Goal: Information Seeking & Learning: Learn about a topic

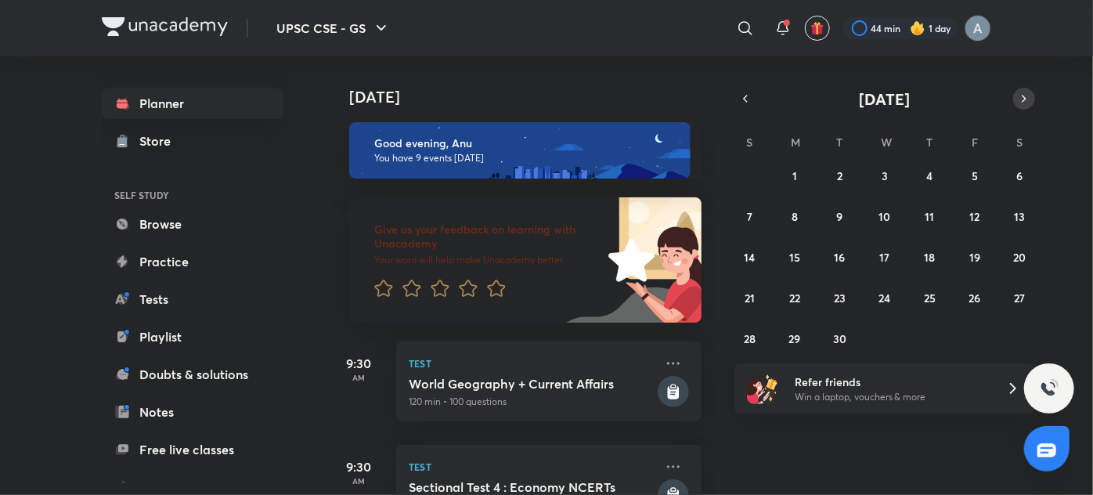
click at [1022, 94] on icon "button" at bounding box center [1024, 99] width 13 height 14
click at [748, 95] on icon "button" at bounding box center [745, 99] width 13 height 14
click at [967, 301] on button "26" at bounding box center [974, 297] width 25 height 25
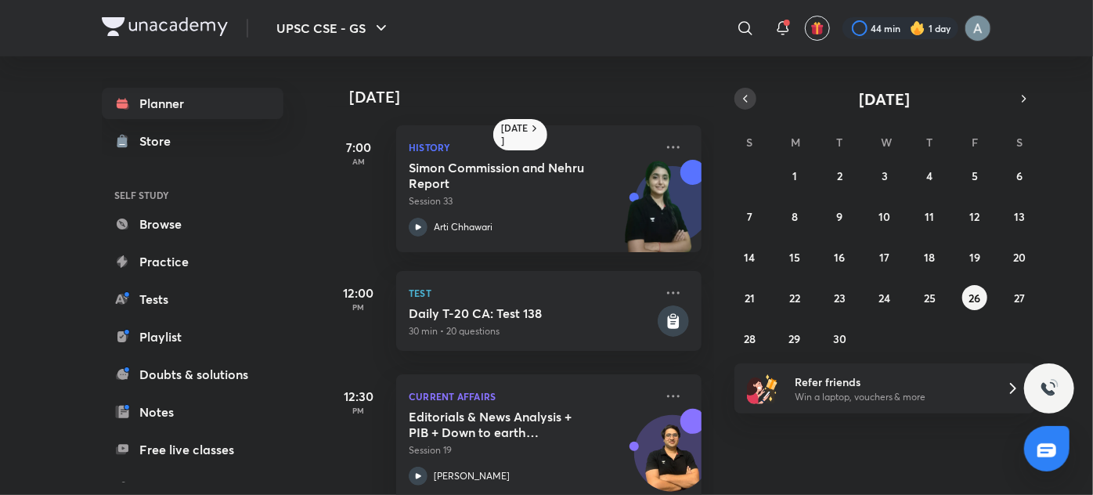
click at [749, 96] on icon "button" at bounding box center [745, 99] width 13 height 14
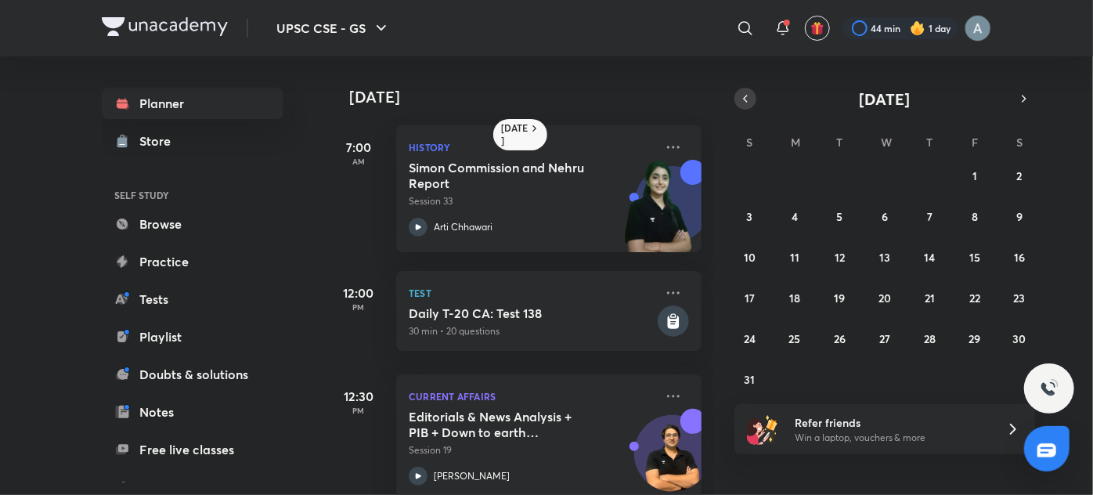
click at [746, 99] on icon "button" at bounding box center [745, 99] width 13 height 14
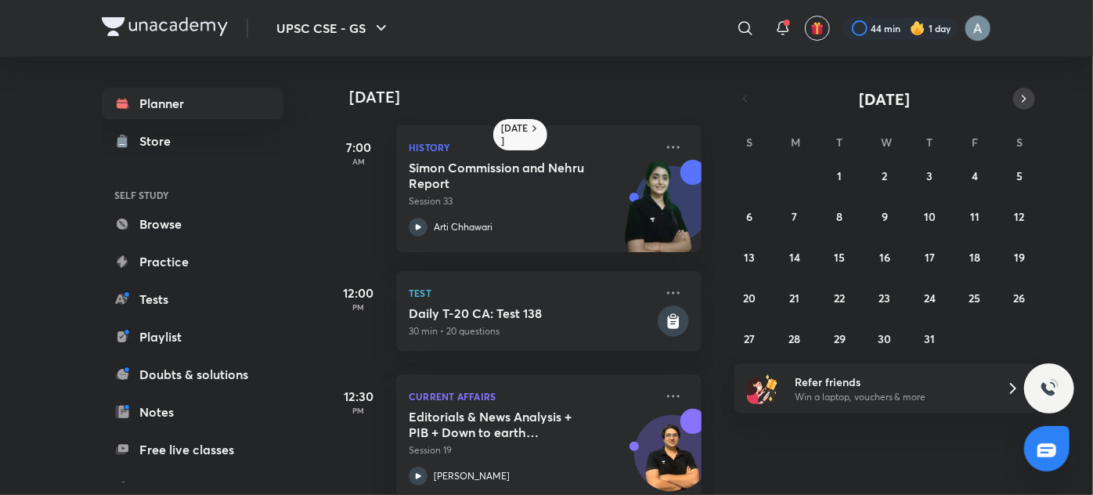
click at [1033, 101] on button "button" at bounding box center [1024, 99] width 22 height 22
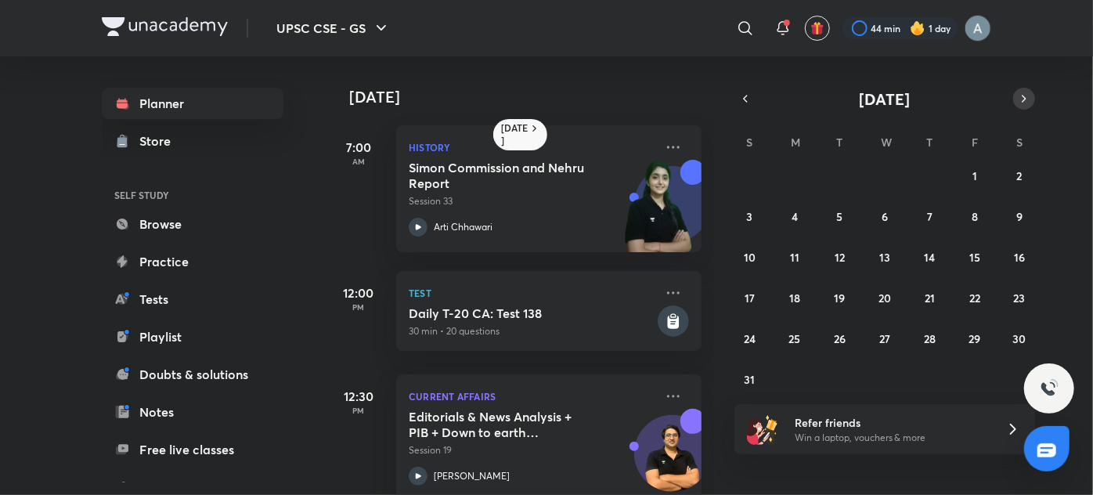
click at [1033, 101] on button "button" at bounding box center [1024, 99] width 22 height 22
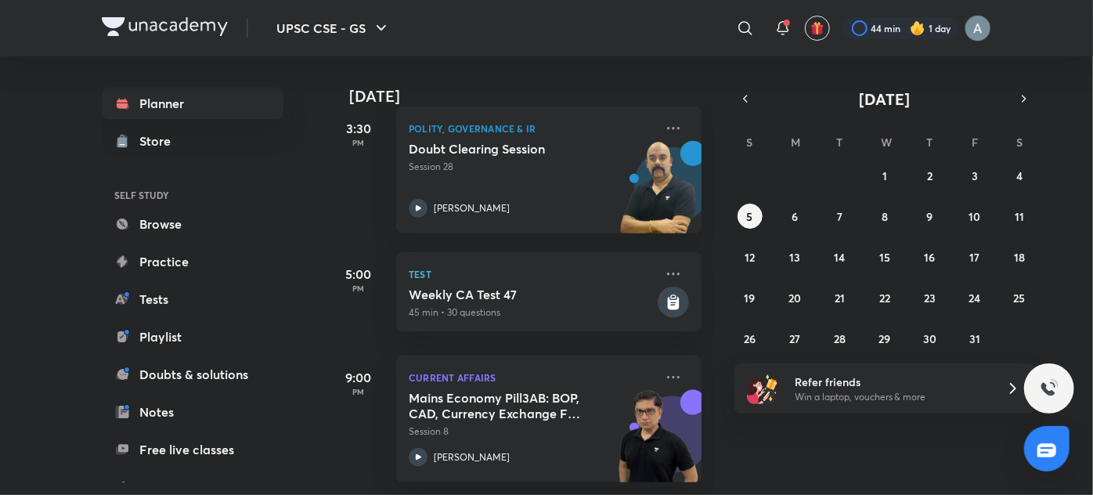
scroll to position [866, 0]
click at [747, 97] on icon "button" at bounding box center [745, 99] width 13 height 14
click at [753, 96] on button "button" at bounding box center [745, 99] width 22 height 22
click at [927, 302] on abbr "25" at bounding box center [930, 297] width 12 height 15
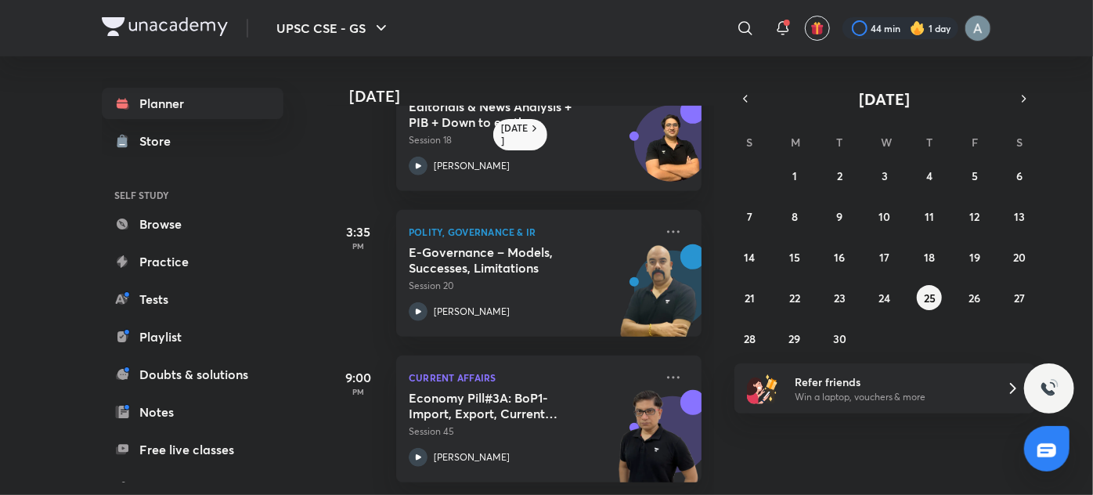
scroll to position [0, 0]
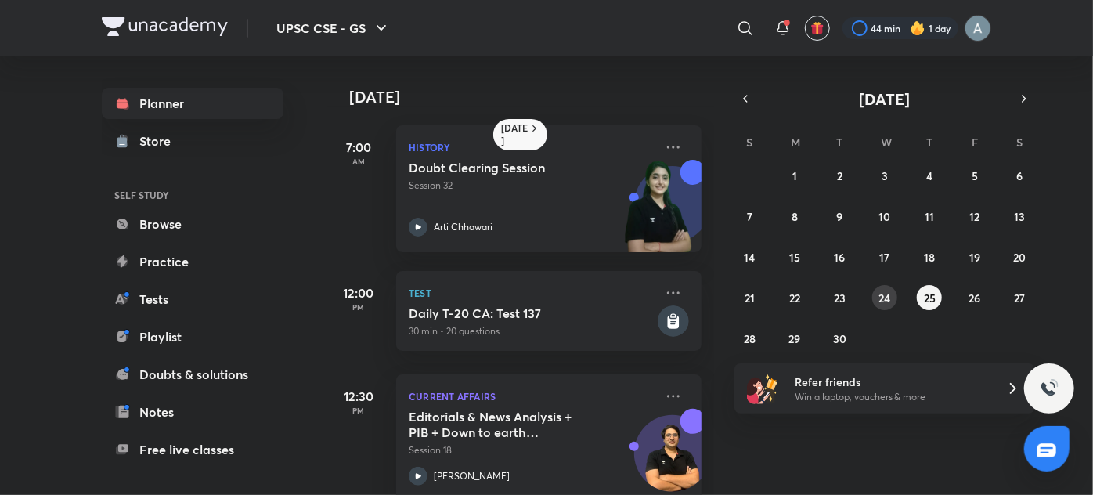
click at [887, 287] on button "24" at bounding box center [884, 297] width 25 height 25
click at [968, 294] on abbr "26" at bounding box center [974, 297] width 12 height 15
click at [1021, 296] on abbr "27" at bounding box center [1019, 297] width 11 height 15
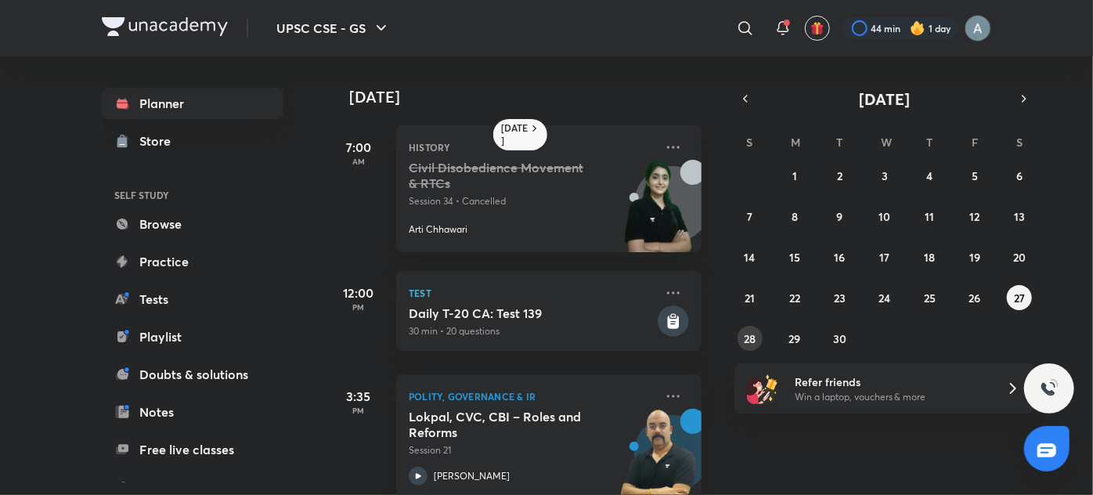
click at [752, 347] on button "28" at bounding box center [749, 338] width 25 height 25
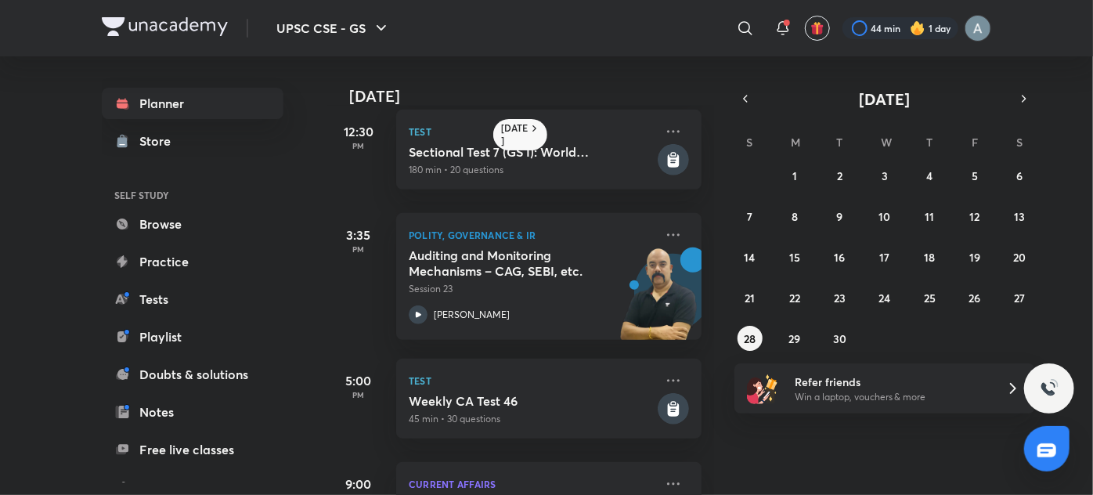
scroll to position [589, 0]
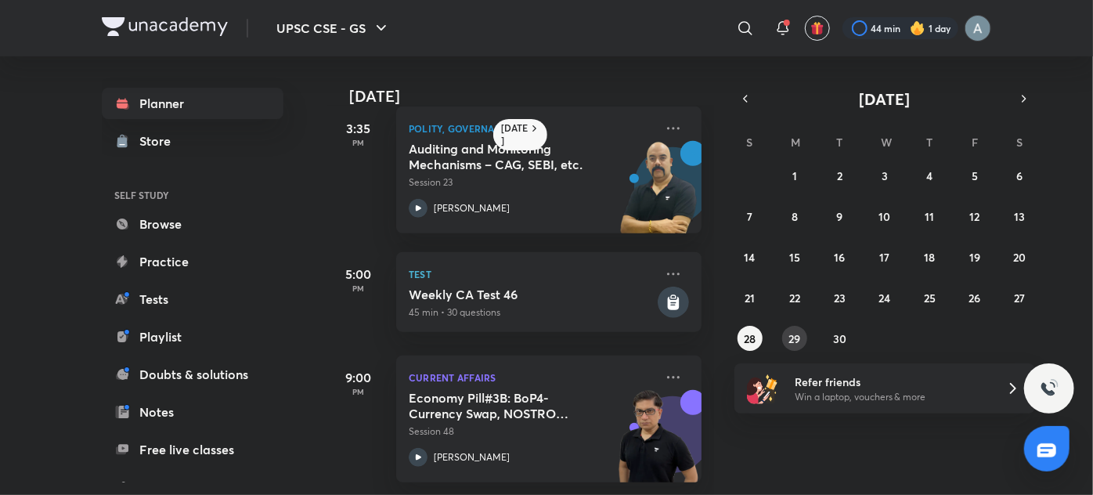
click at [793, 336] on abbr "29" at bounding box center [795, 338] width 12 height 15
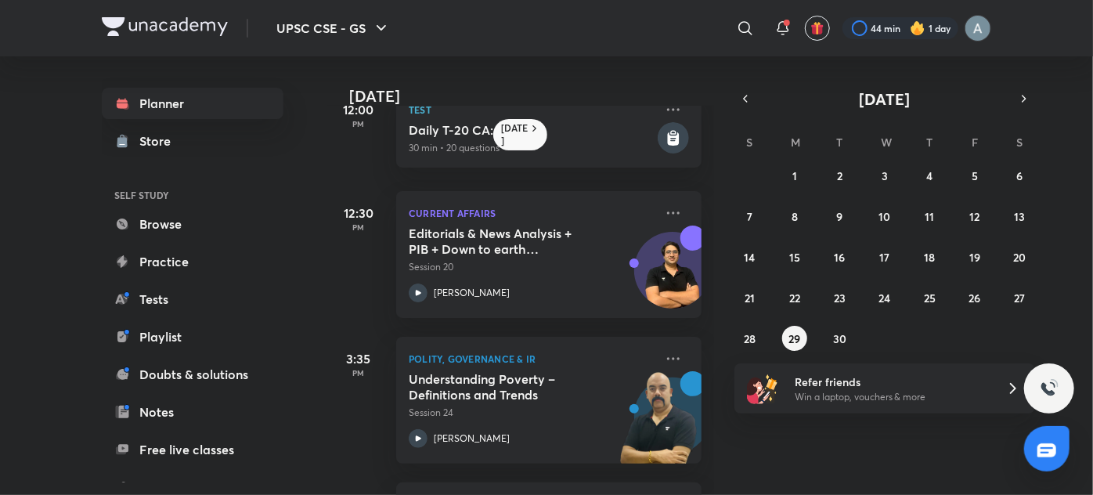
scroll to position [0, 0]
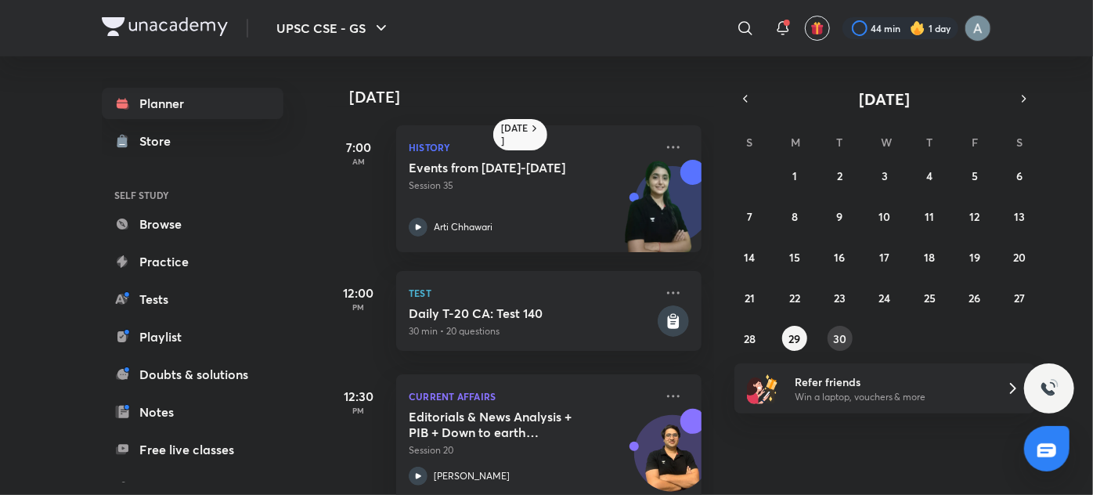
click at [841, 341] on abbr "30" at bounding box center [839, 338] width 13 height 15
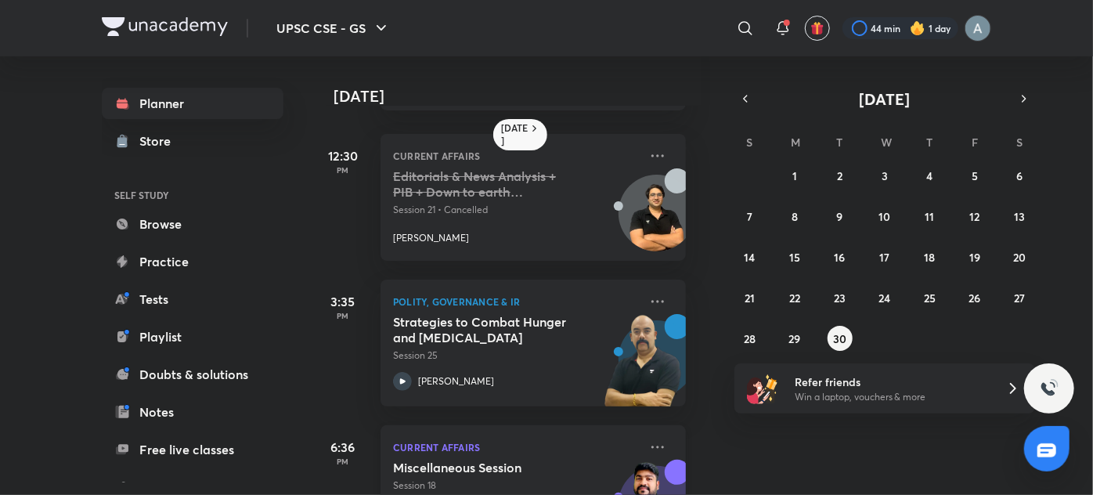
scroll to position [0, 16]
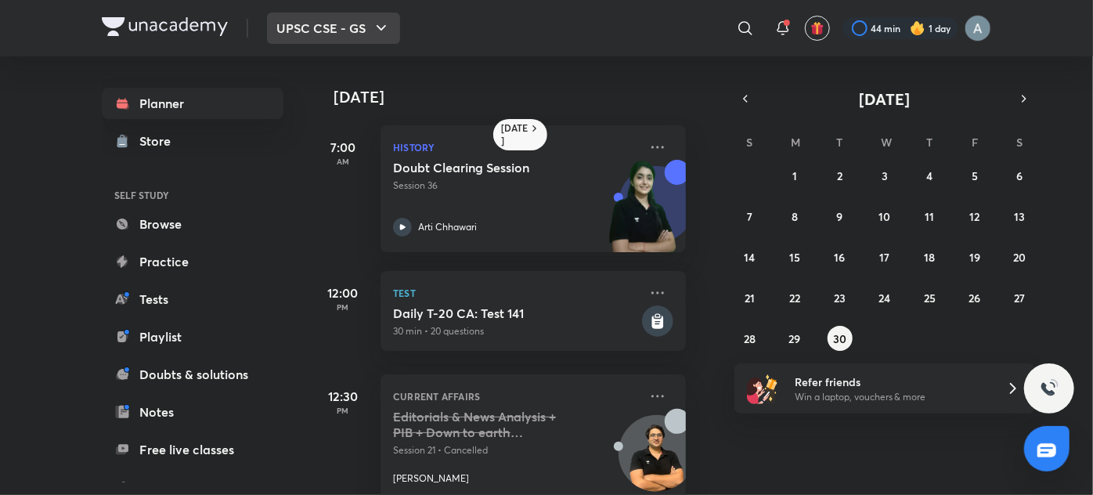
click at [827, 326] on button "30" at bounding box center [839, 338] width 25 height 25
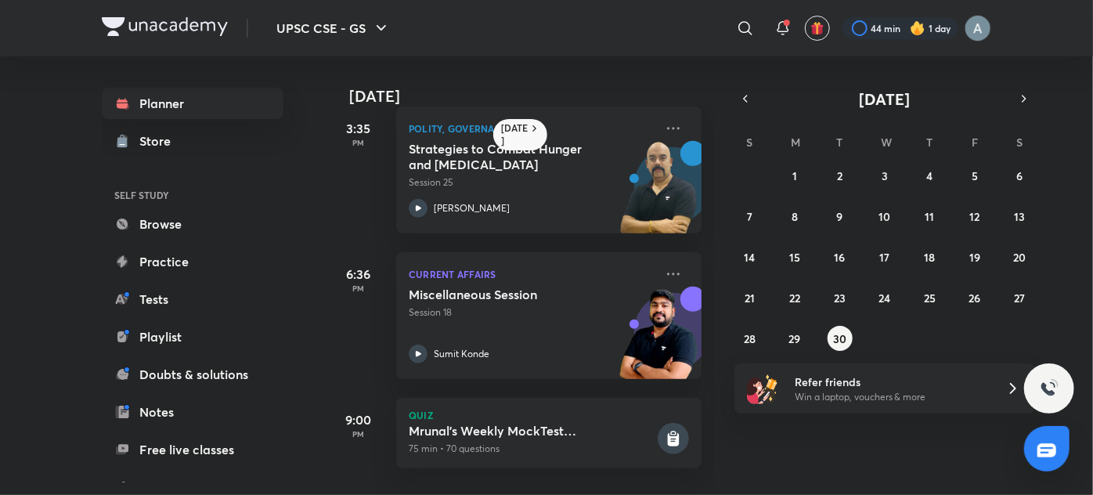
scroll to position [0, 0]
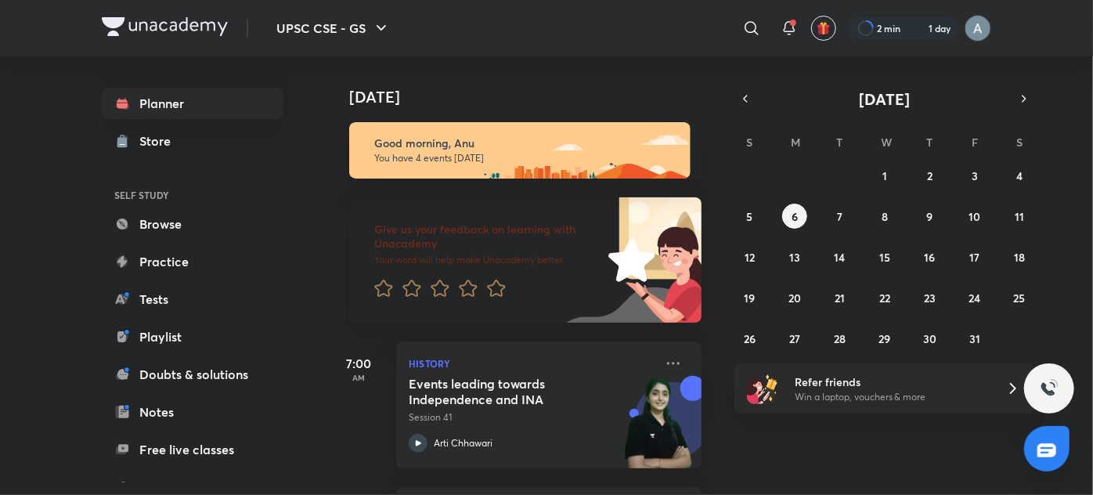
click at [748, 102] on icon "button" at bounding box center [745, 99] width 13 height 14
click at [1011, 294] on button "27" at bounding box center [1019, 297] width 25 height 25
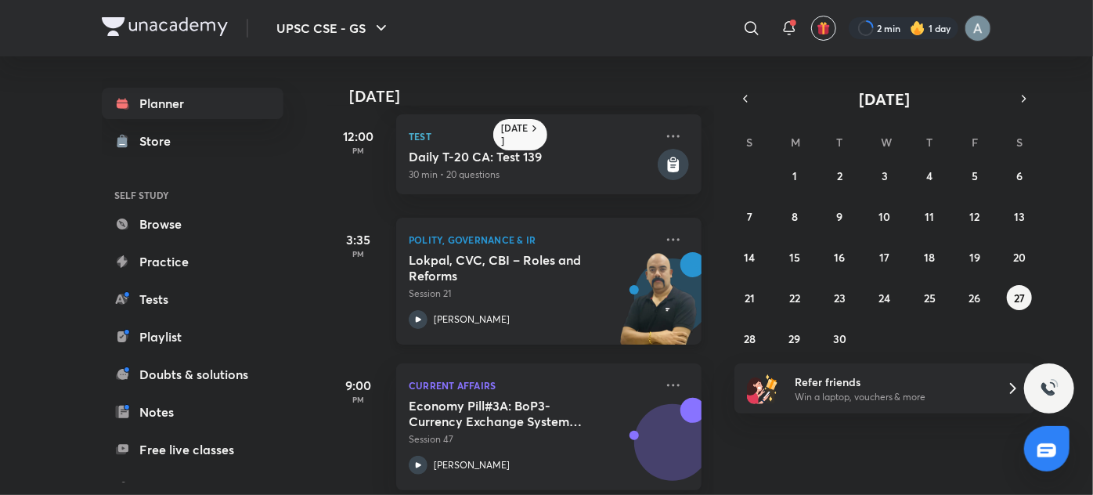
scroll to position [158, 0]
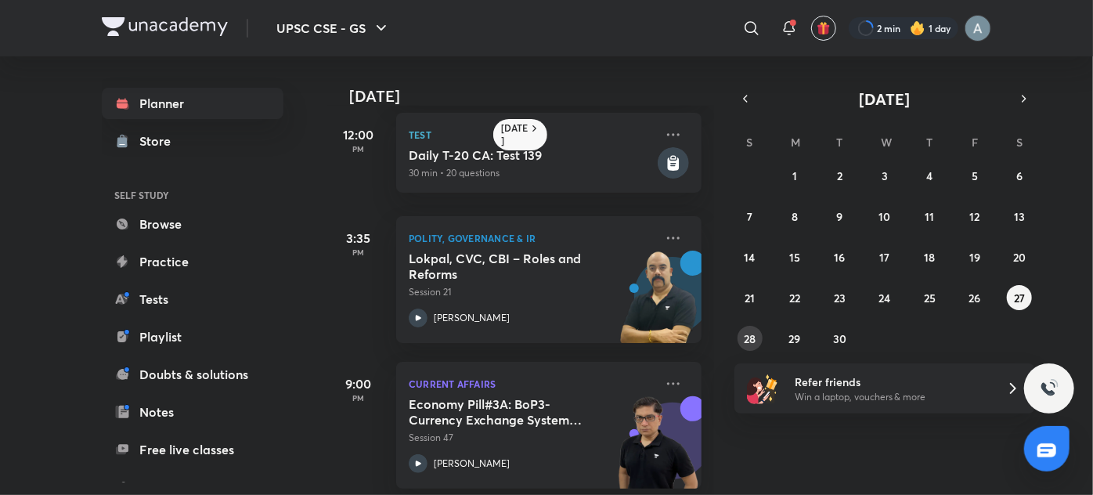
click at [745, 327] on button "28" at bounding box center [749, 338] width 25 height 25
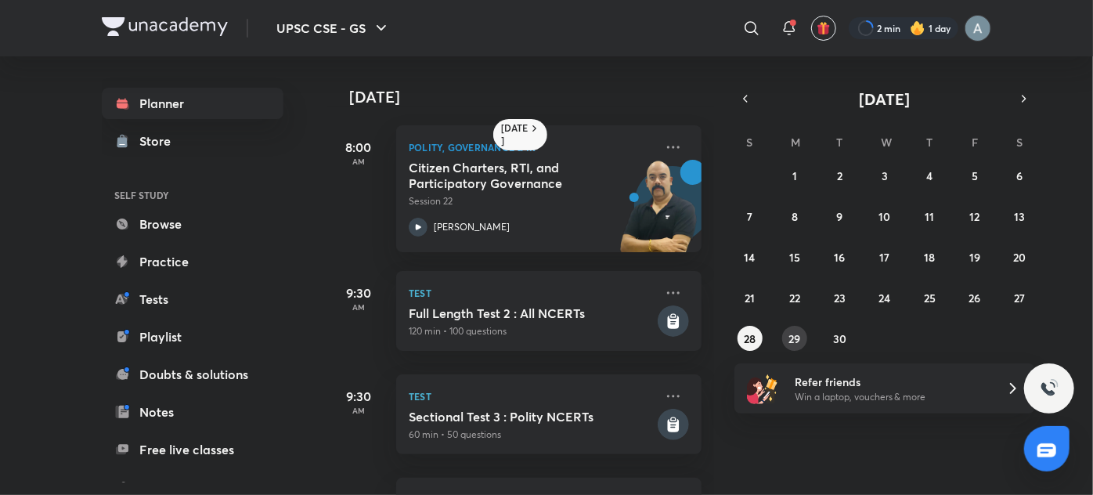
click at [803, 347] on div "31 1 2 3 4 5 6 7 8 9 10 11 12 13 14 15 16 17 18 19 20 21 22 23 24 25 26 27 28 2…" at bounding box center [884, 257] width 301 height 188
click at [795, 341] on abbr "29" at bounding box center [795, 338] width 12 height 15
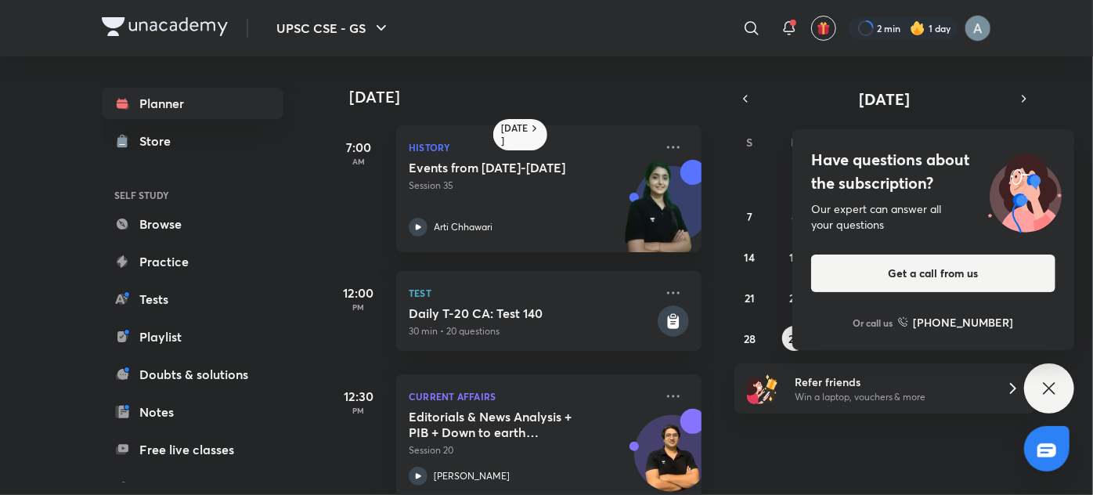
click at [1046, 390] on icon at bounding box center [1049, 388] width 19 height 19
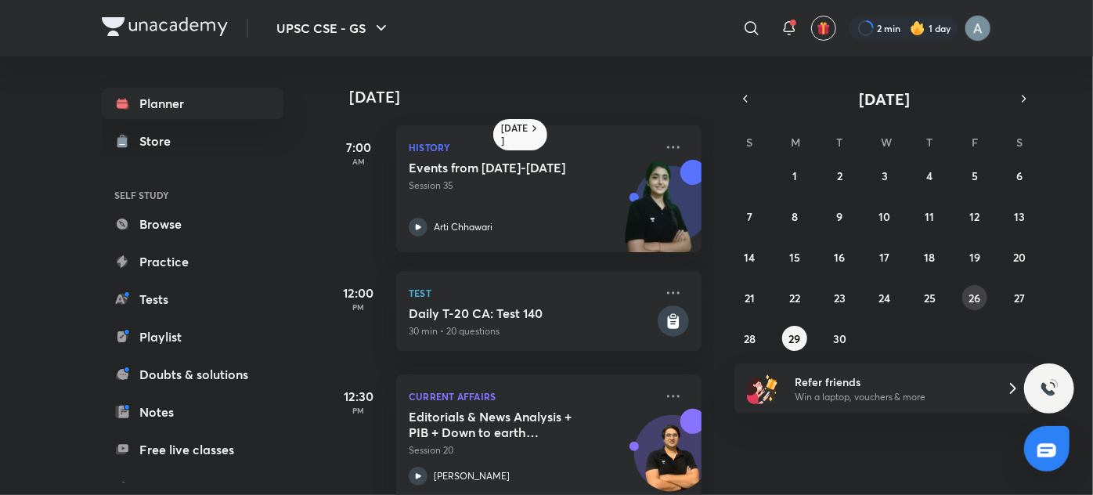
click at [983, 303] on button "26" at bounding box center [974, 297] width 25 height 25
click at [1023, 298] on abbr "27" at bounding box center [1019, 297] width 11 height 15
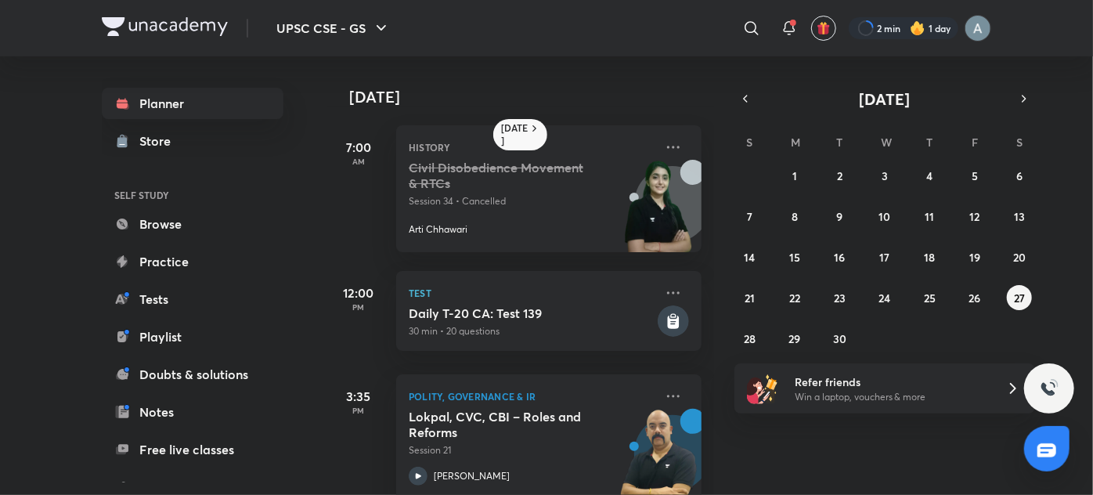
scroll to position [175, 0]
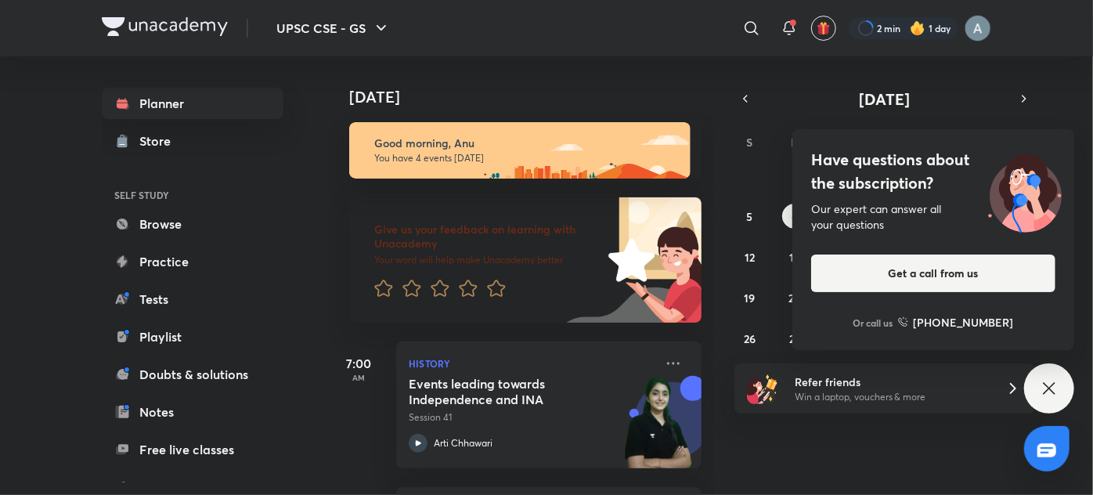
click at [1056, 400] on div "Have questions about the subscription? Our expert can answer all your questions…" at bounding box center [1049, 388] width 50 height 50
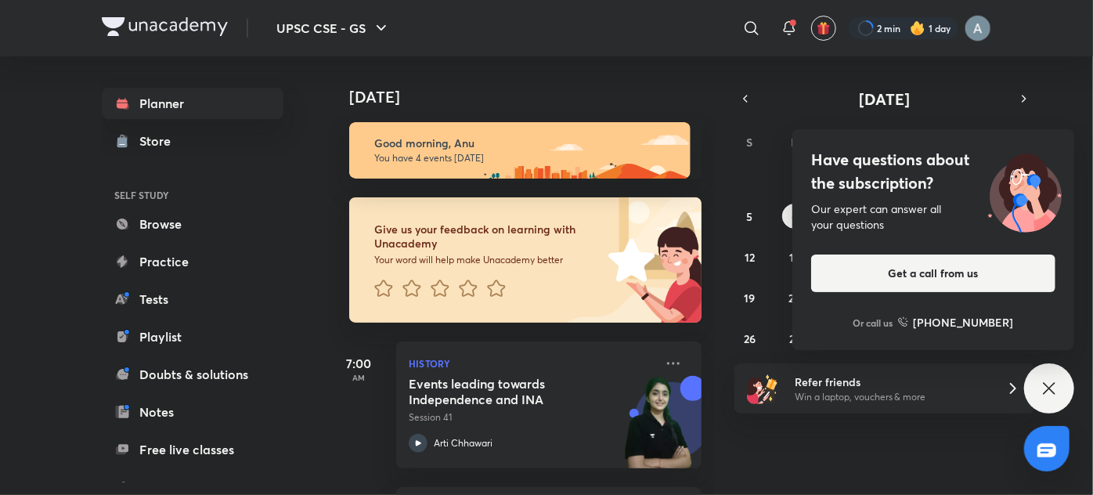
click at [1047, 389] on icon at bounding box center [1049, 388] width 12 height 12
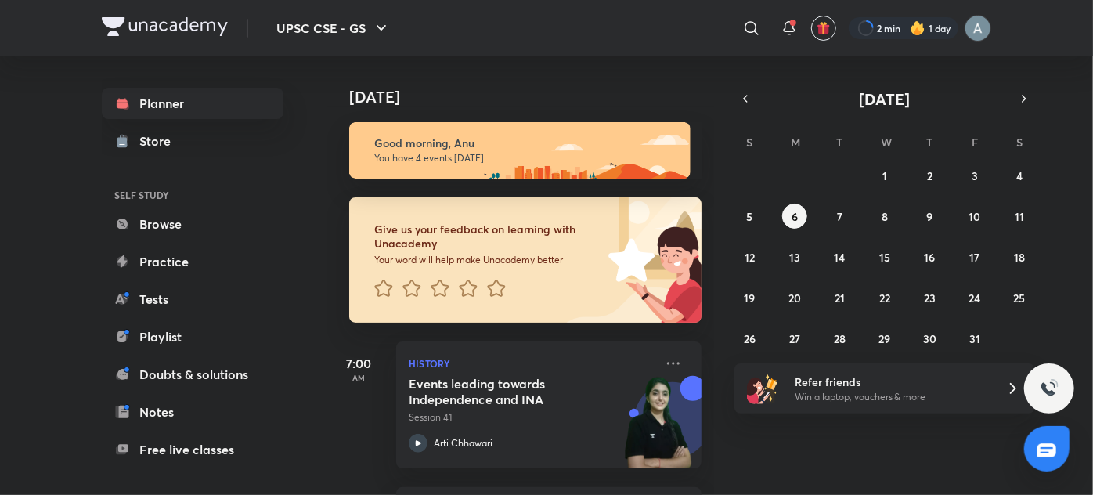
click at [575, 24] on div "​" at bounding box center [623, 28] width 288 height 38
click at [743, 92] on icon "button" at bounding box center [745, 99] width 13 height 14
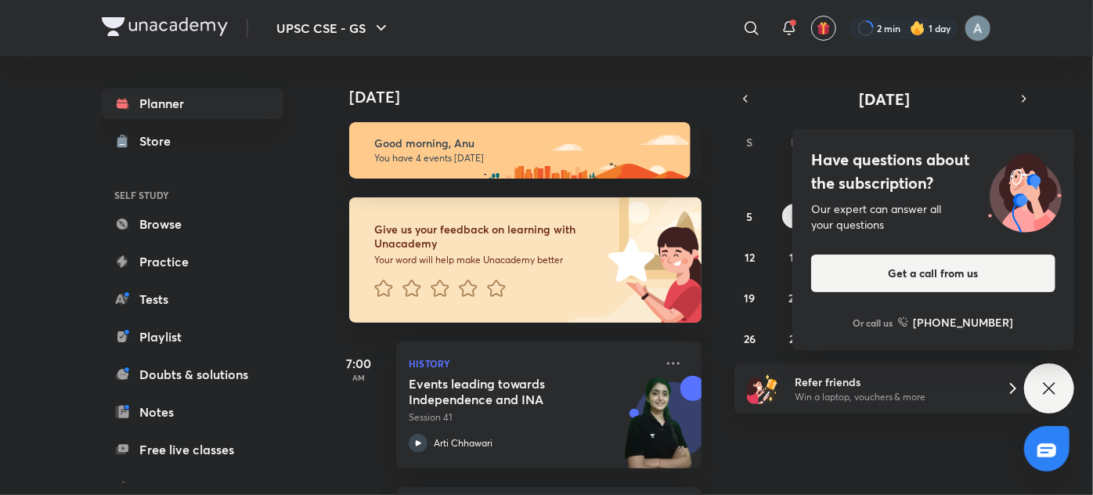
click at [1047, 388] on icon at bounding box center [1049, 388] width 12 height 12
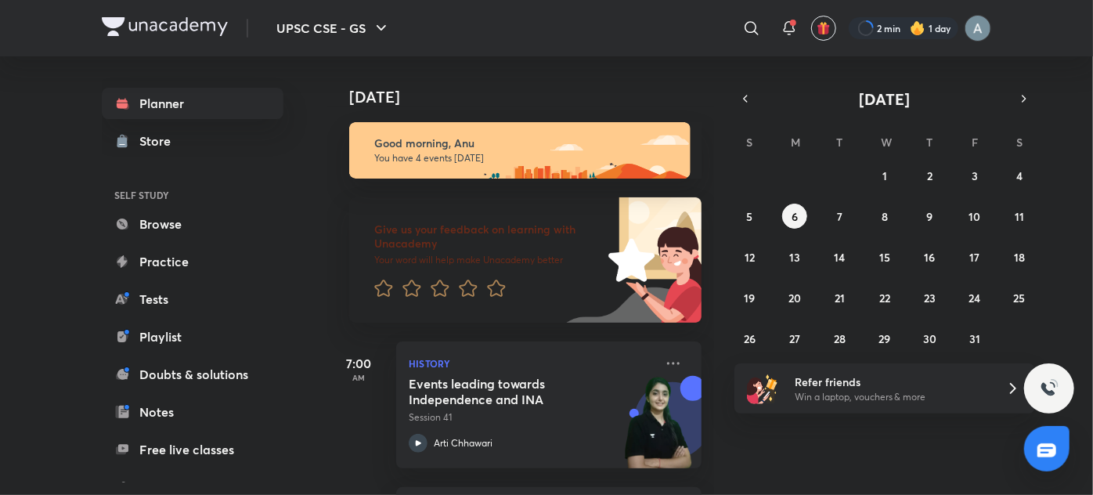
scroll to position [391, 0]
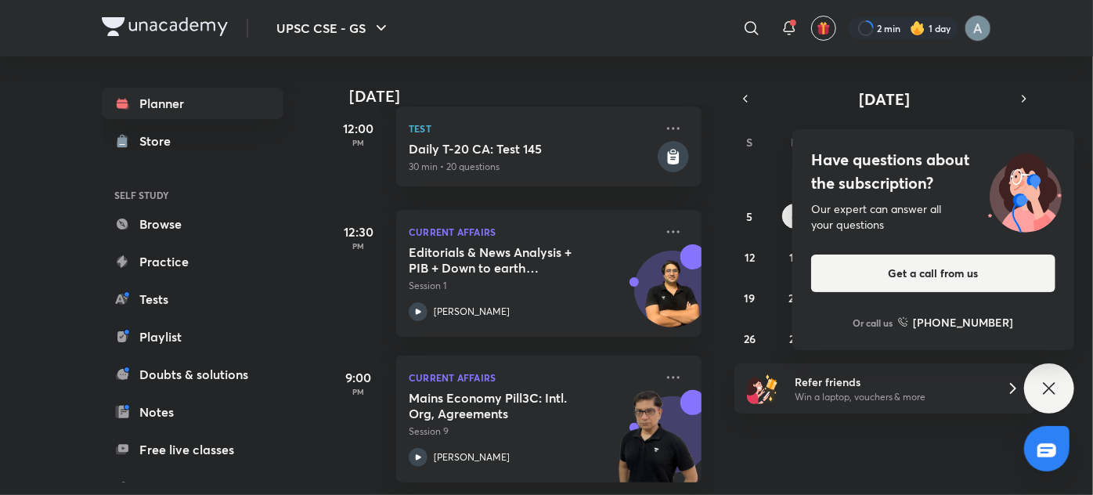
click at [1051, 390] on icon at bounding box center [1049, 388] width 12 height 12
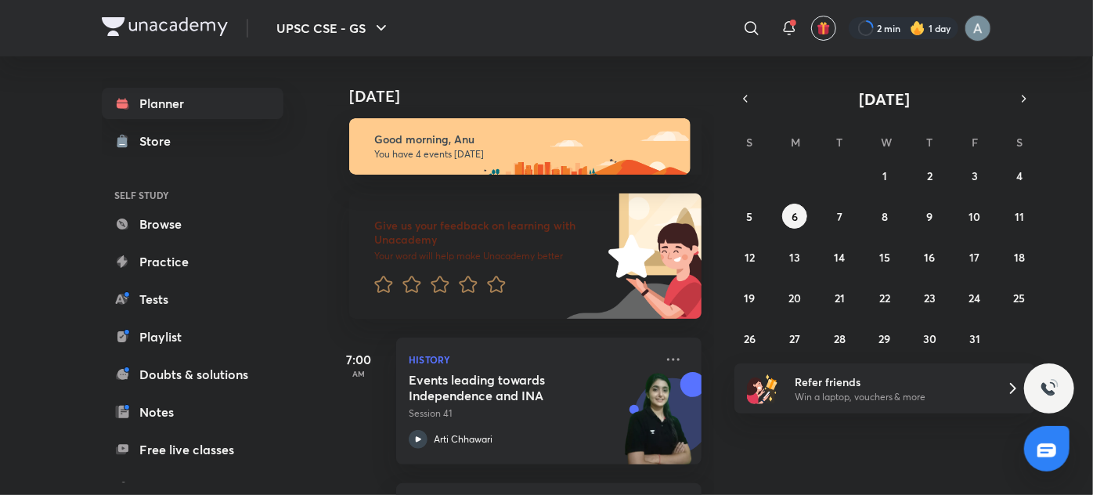
scroll to position [0, 0]
